Goal: Obtain resource: Obtain resource

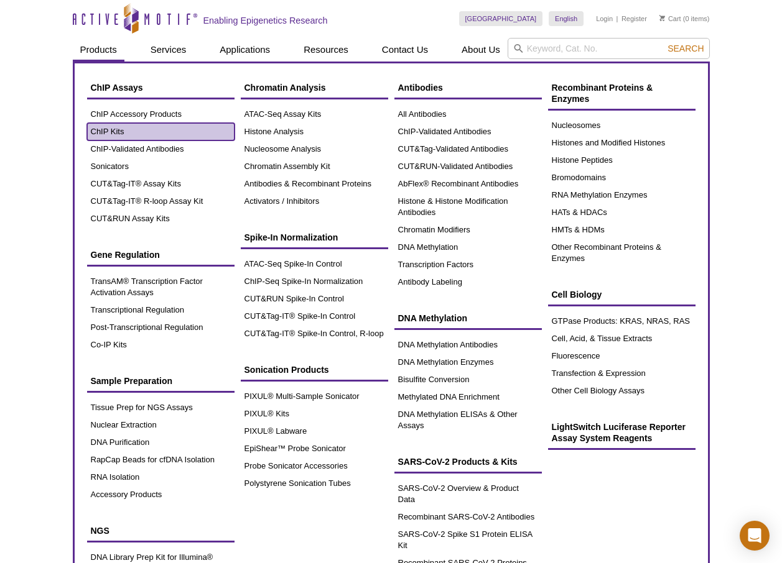
click at [118, 132] on link "ChIP Kits" at bounding box center [160, 131] width 147 height 17
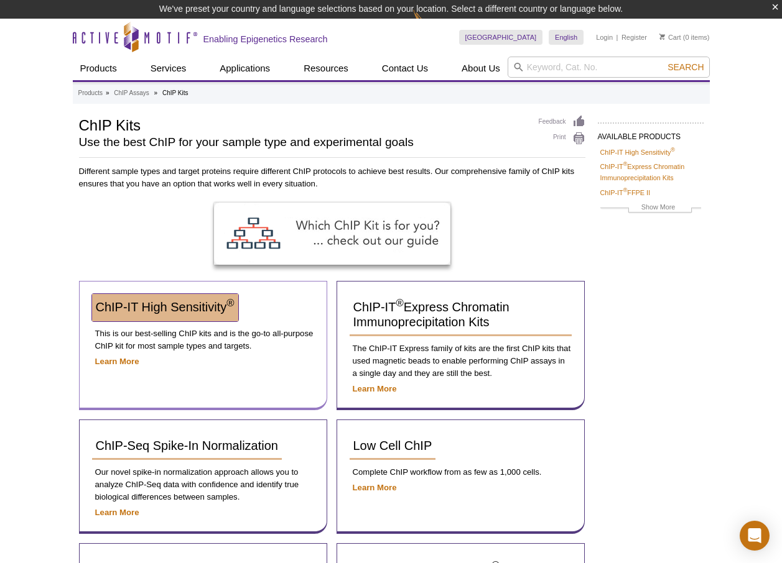
click at [208, 310] on span "ChIP-IT High Sensitivity ®" at bounding box center [165, 307] width 139 height 14
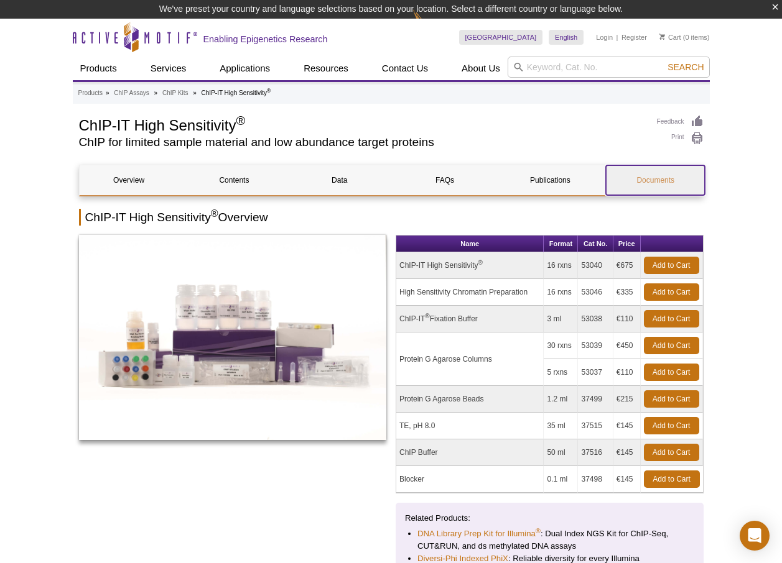
click at [668, 182] on link "Documents" at bounding box center [655, 180] width 99 height 30
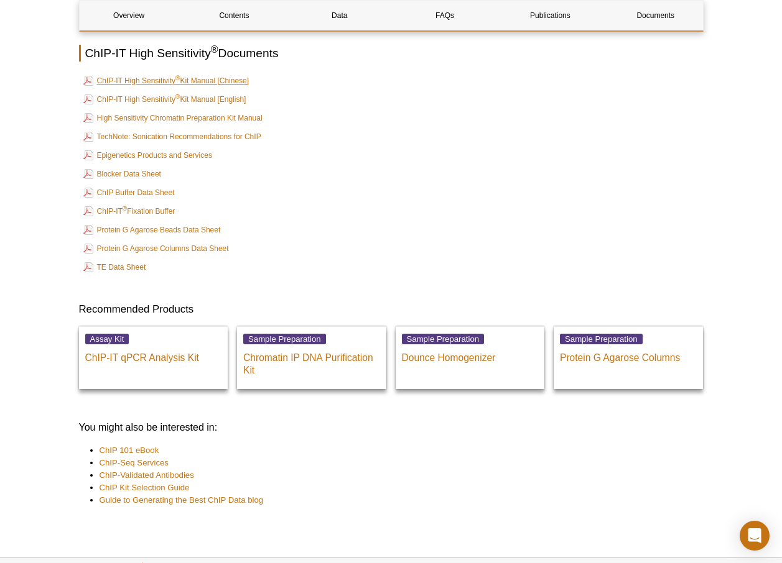
scroll to position [3752, 0]
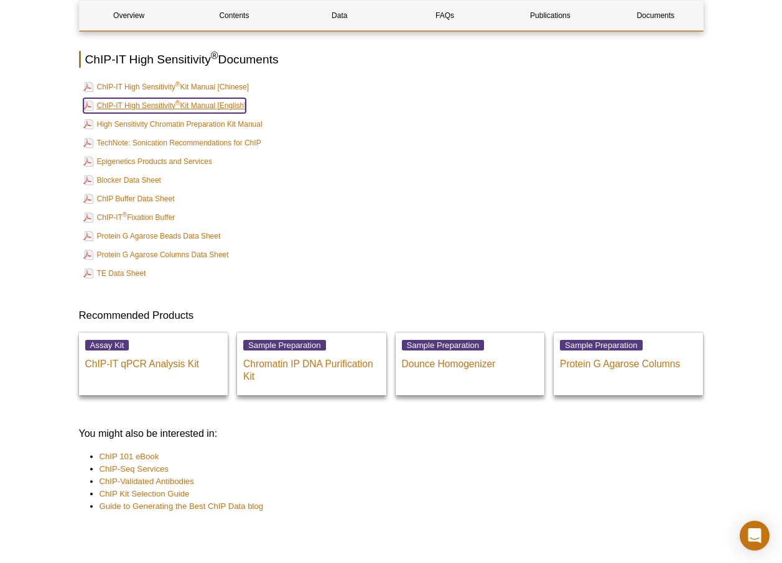
click at [201, 98] on link "ChIP-IT High Sensitivity ® Kit Manual [English]" at bounding box center [164, 105] width 163 height 15
